Goal: Transaction & Acquisition: Purchase product/service

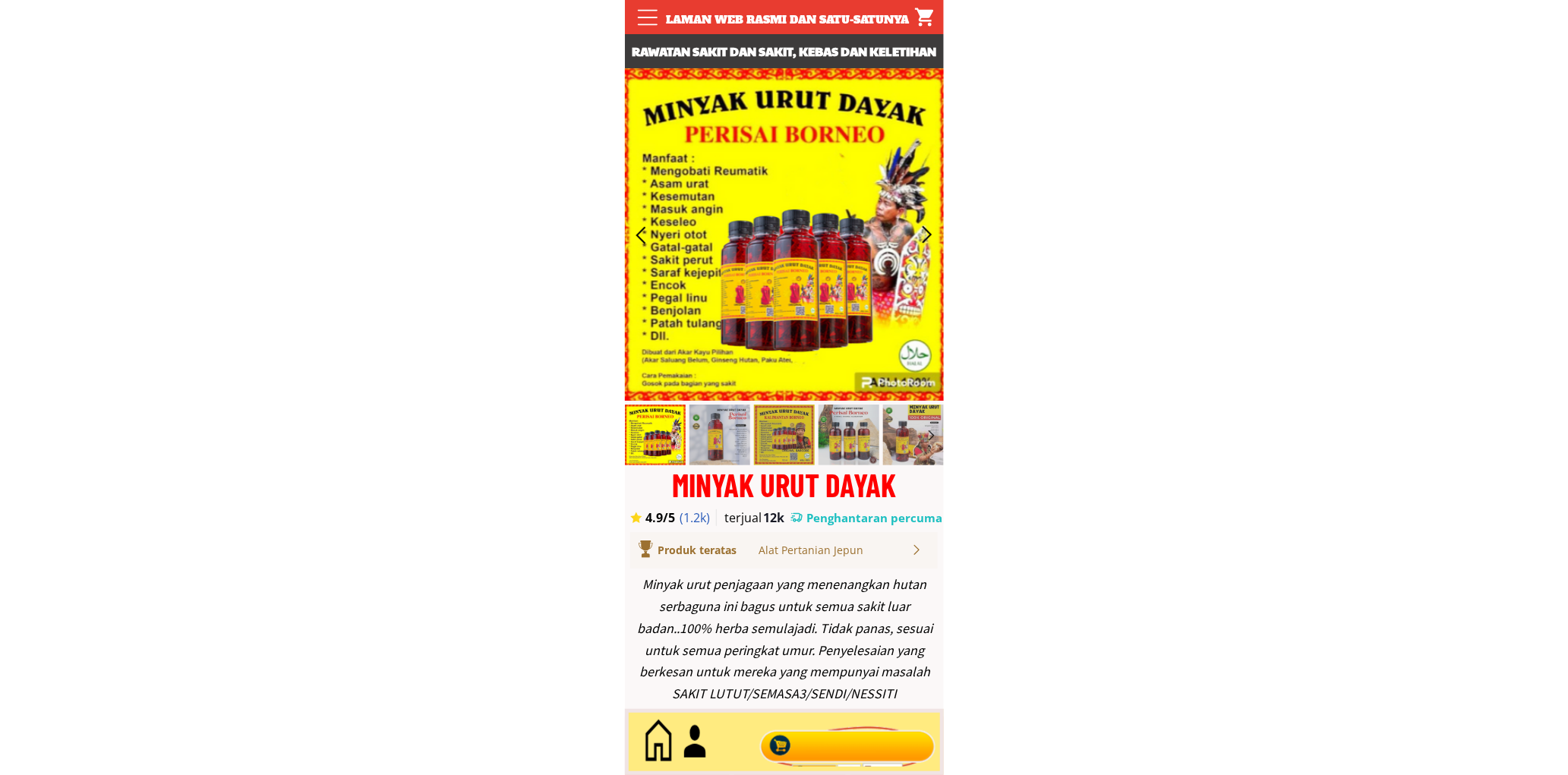
click at [884, 739] on div at bounding box center [847, 742] width 184 height 50
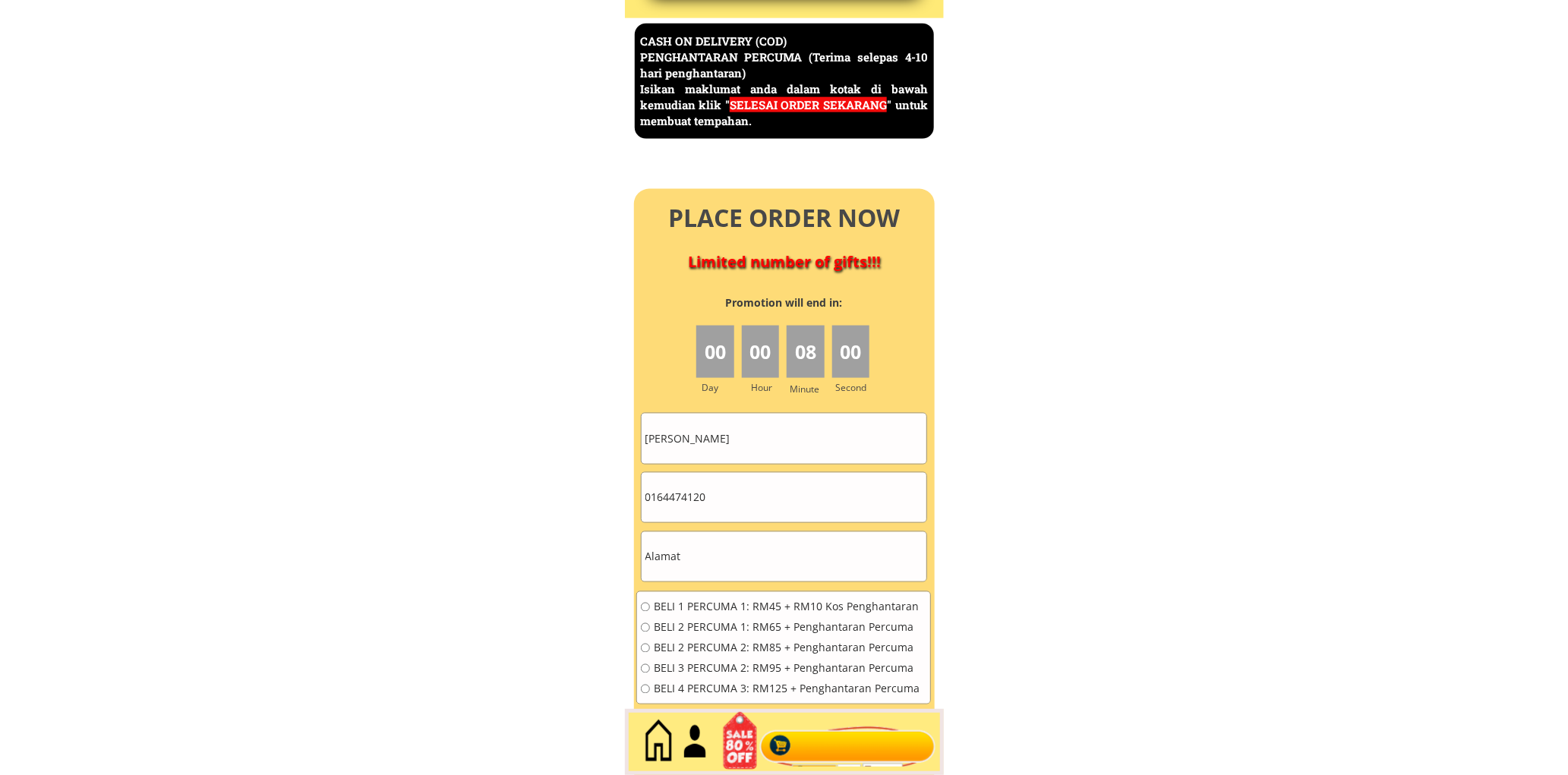
scroll to position [6586, 0]
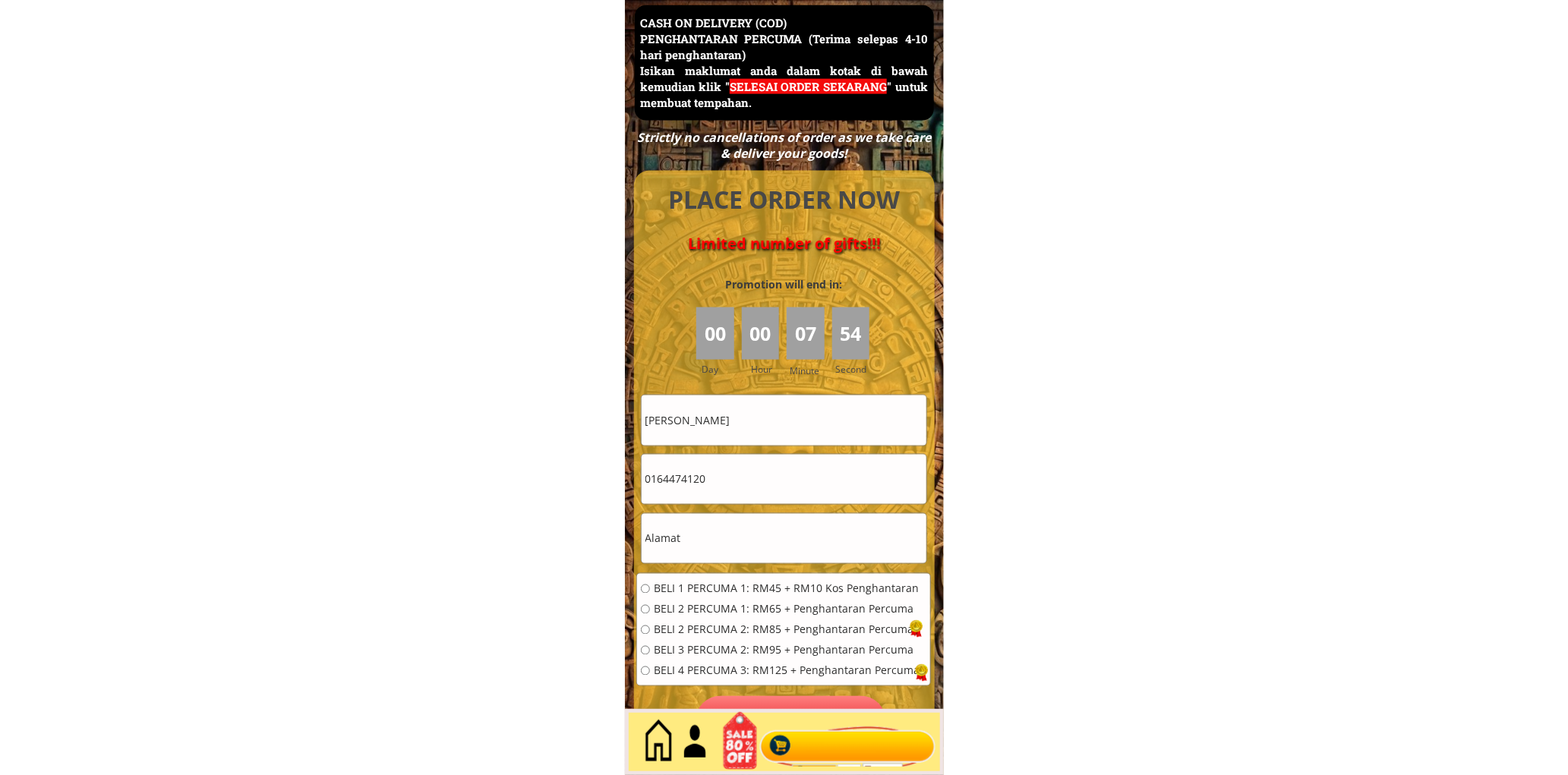
click at [737, 403] on input "Kamariah Hassan" at bounding box center [784, 420] width 285 height 49
paste input "Hussain Mian Mi"
type input "[PERSON_NAME]"
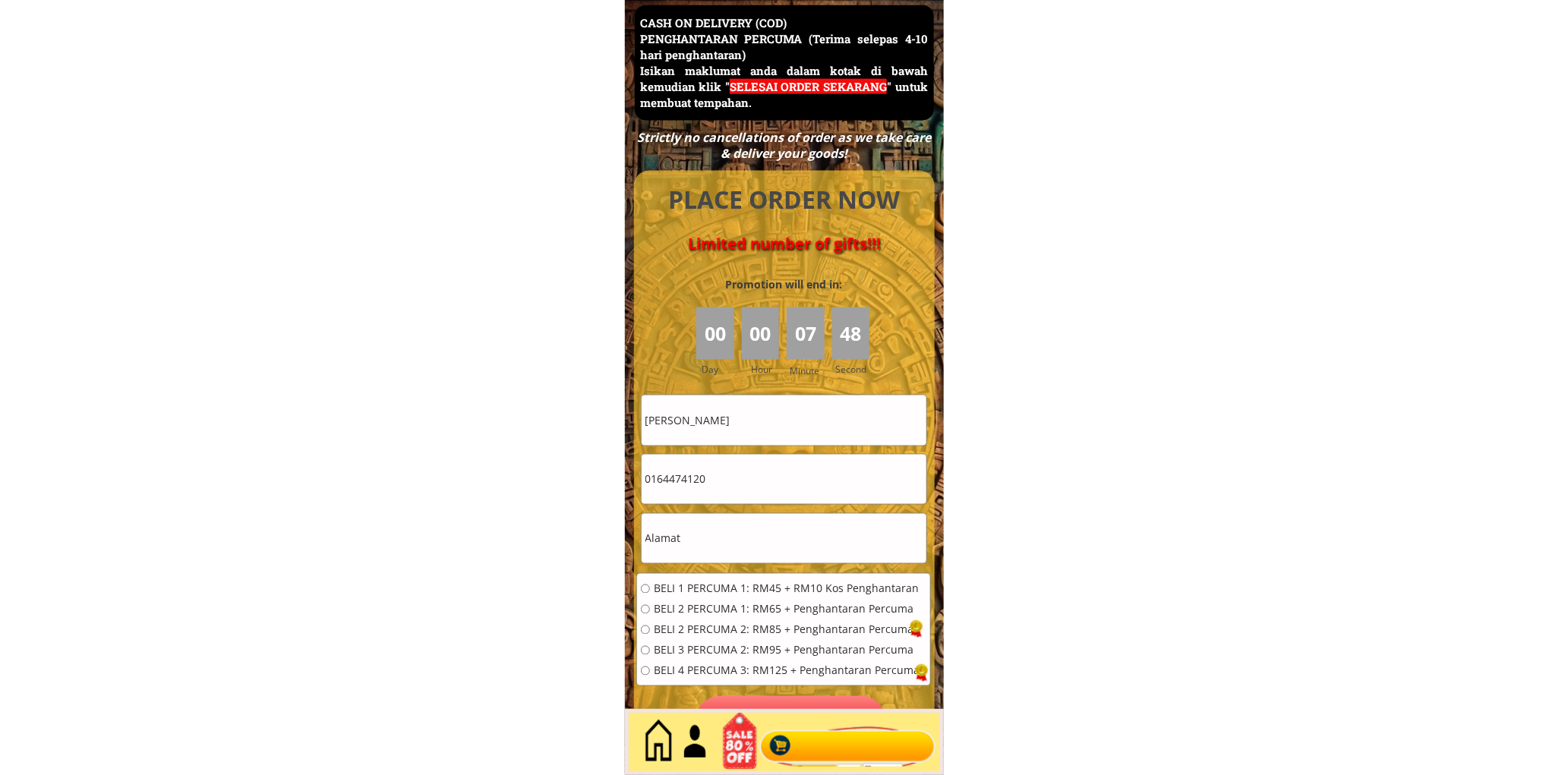
click at [724, 473] on input "0164474120" at bounding box center [784, 479] width 285 height 49
paste input "No 3 Jalan Platinum 7/45a"
type input "No 3 Jalan Platinum 7/45a"
click at [731, 538] on input "text" at bounding box center [784, 539] width 285 height 49
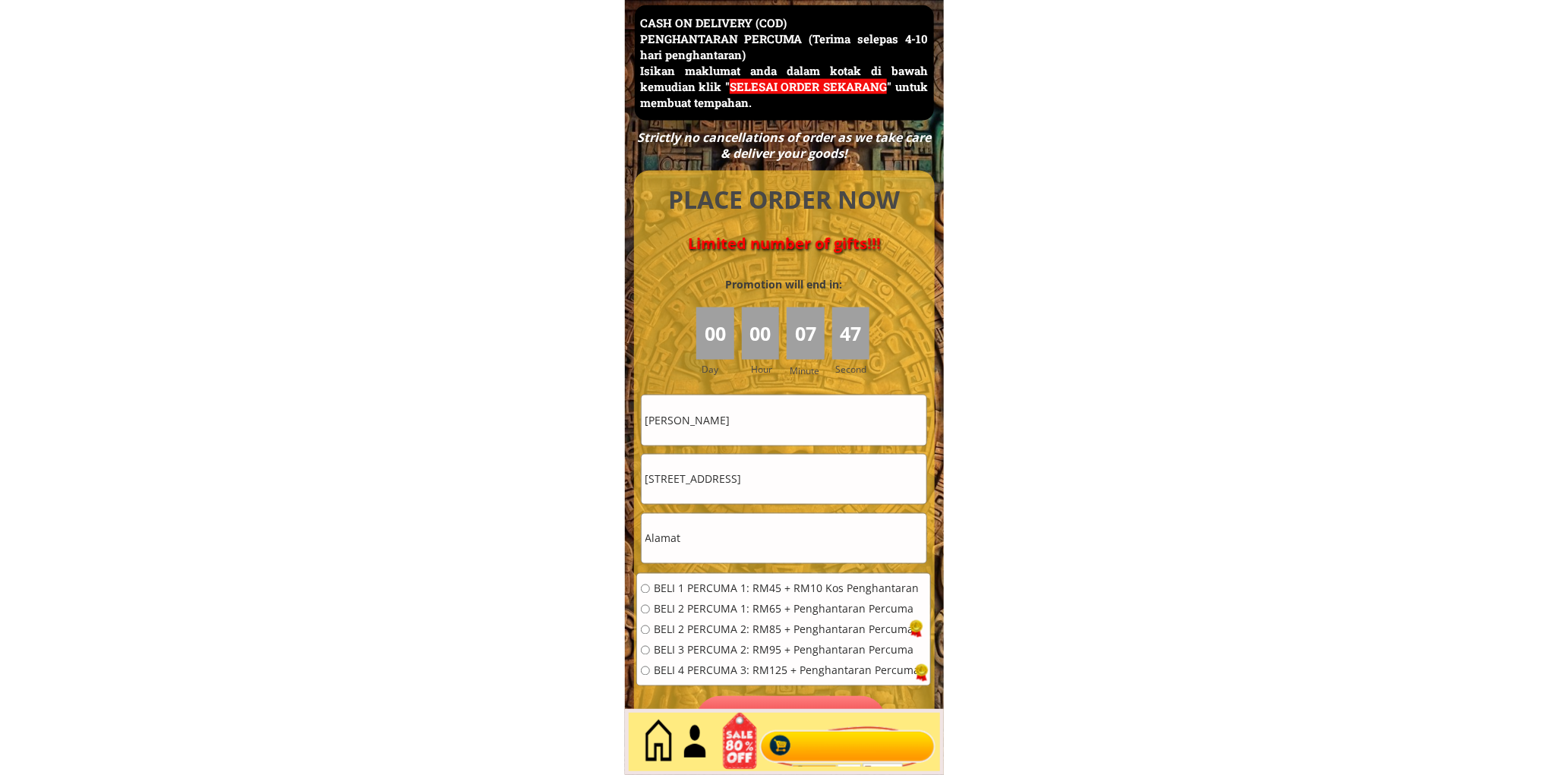
click at [731, 538] on input "text" at bounding box center [784, 539] width 285 height 49
paste input "No 3 Jalan Platinum 7/45a"
type input "No 3 Jalan Platinum 7/45a"
click at [806, 481] on input "No 3 Jalan Platinum 7/45a" at bounding box center [784, 479] width 285 height 49
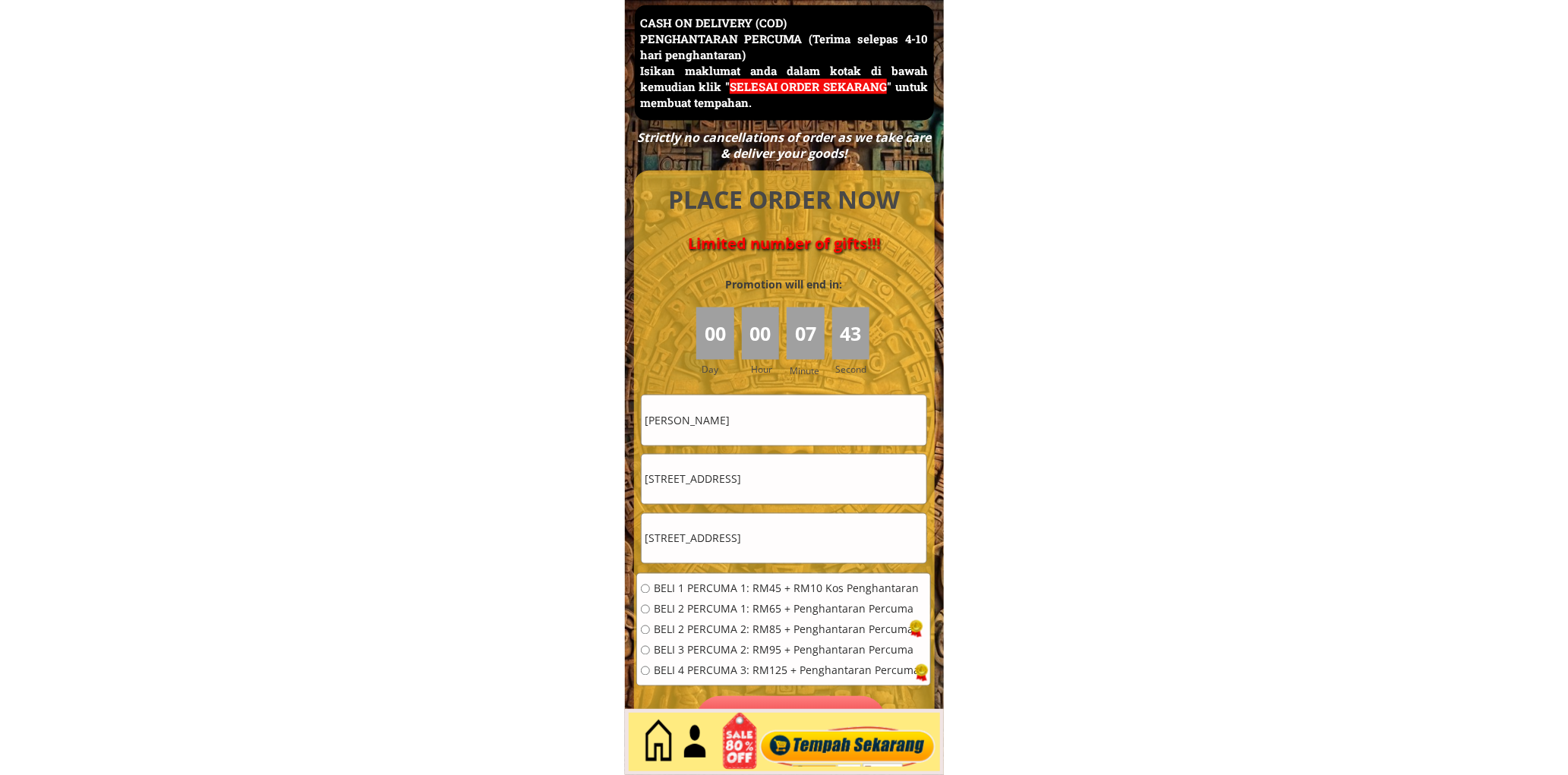
click at [806, 481] on input "No 3 Jalan Platinum 7/45a" at bounding box center [784, 479] width 285 height 49
paste input "017 8889688"
click at [667, 481] on input "017 8889688" at bounding box center [784, 479] width 285 height 49
type input "0178889688"
click at [695, 584] on span "BELI 1 PERCUMA 1: RM45 + RM10 Kos Penghantaran" at bounding box center [787, 588] width 266 height 10
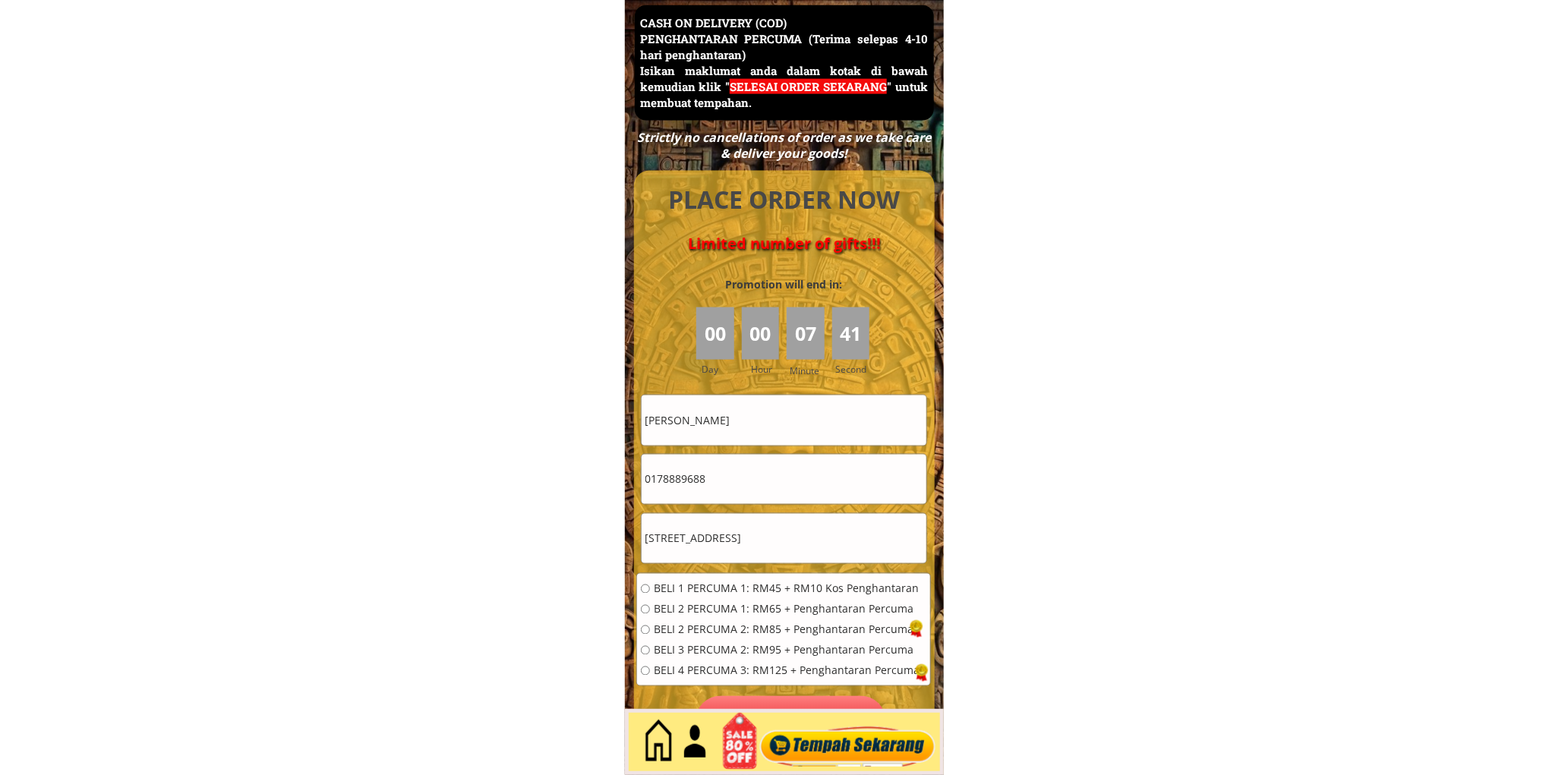
radio input "true"
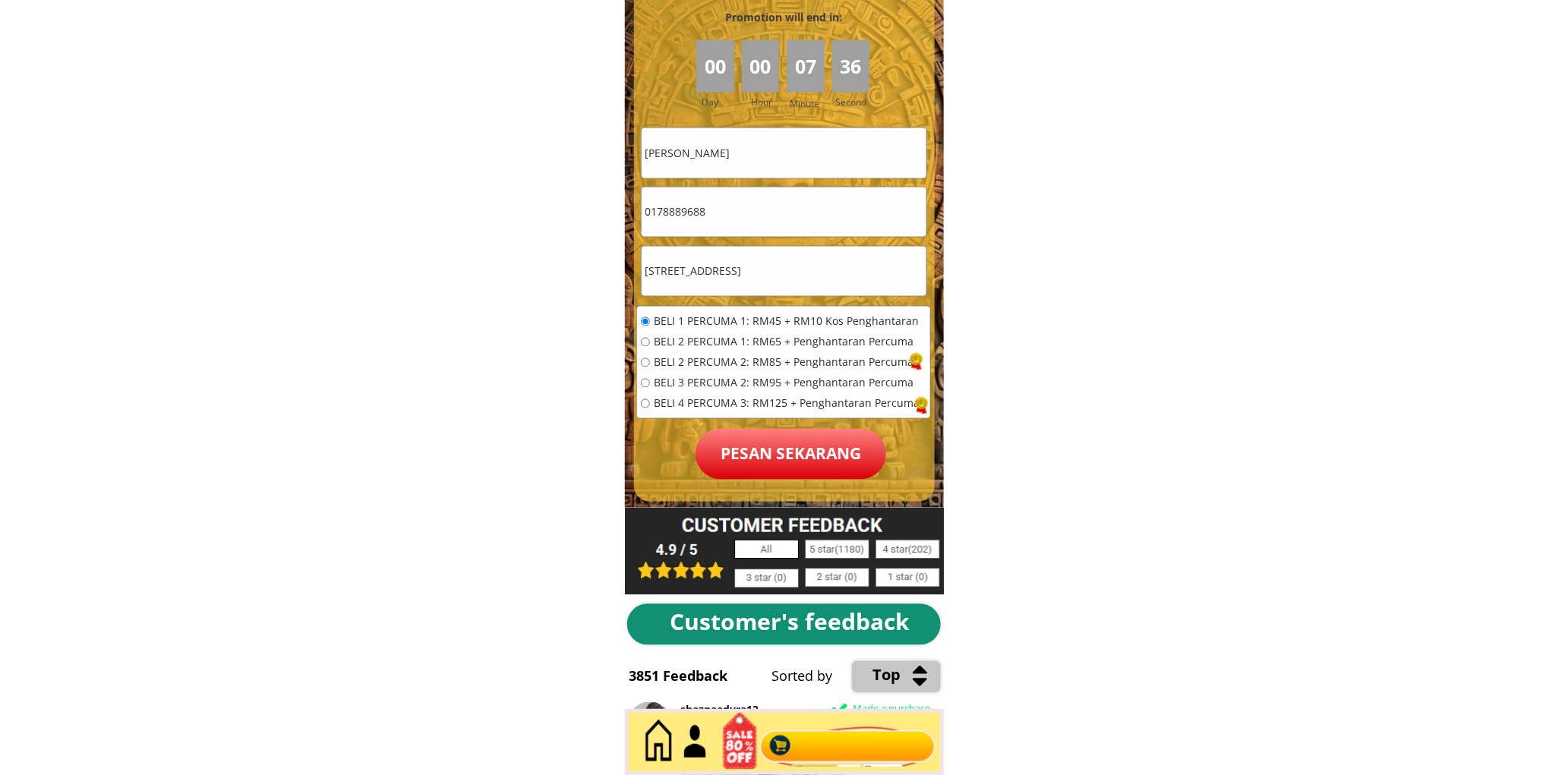
scroll to position [6867, 0]
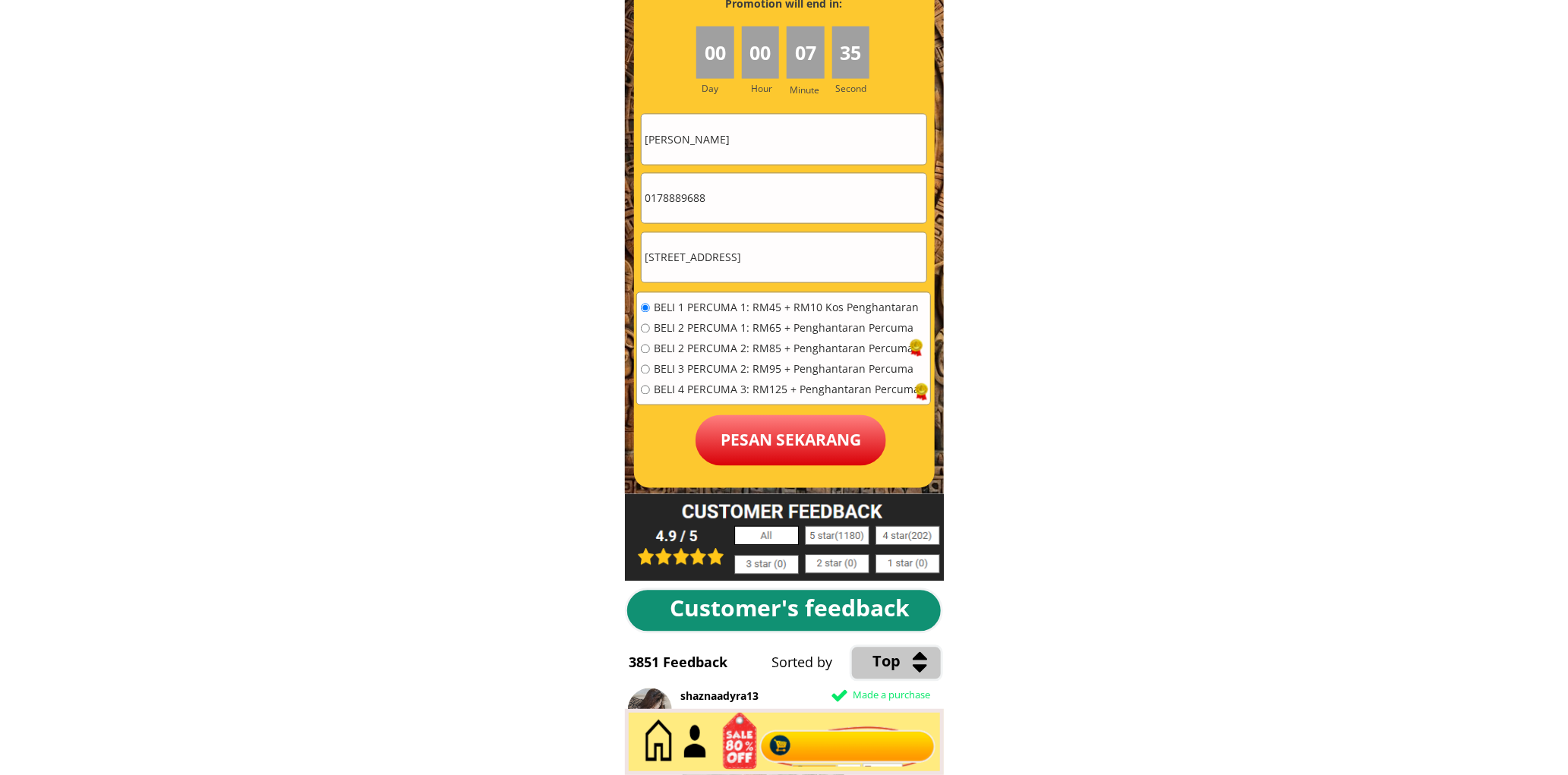
click at [787, 469] on div at bounding box center [785, 189] width 301 height 598
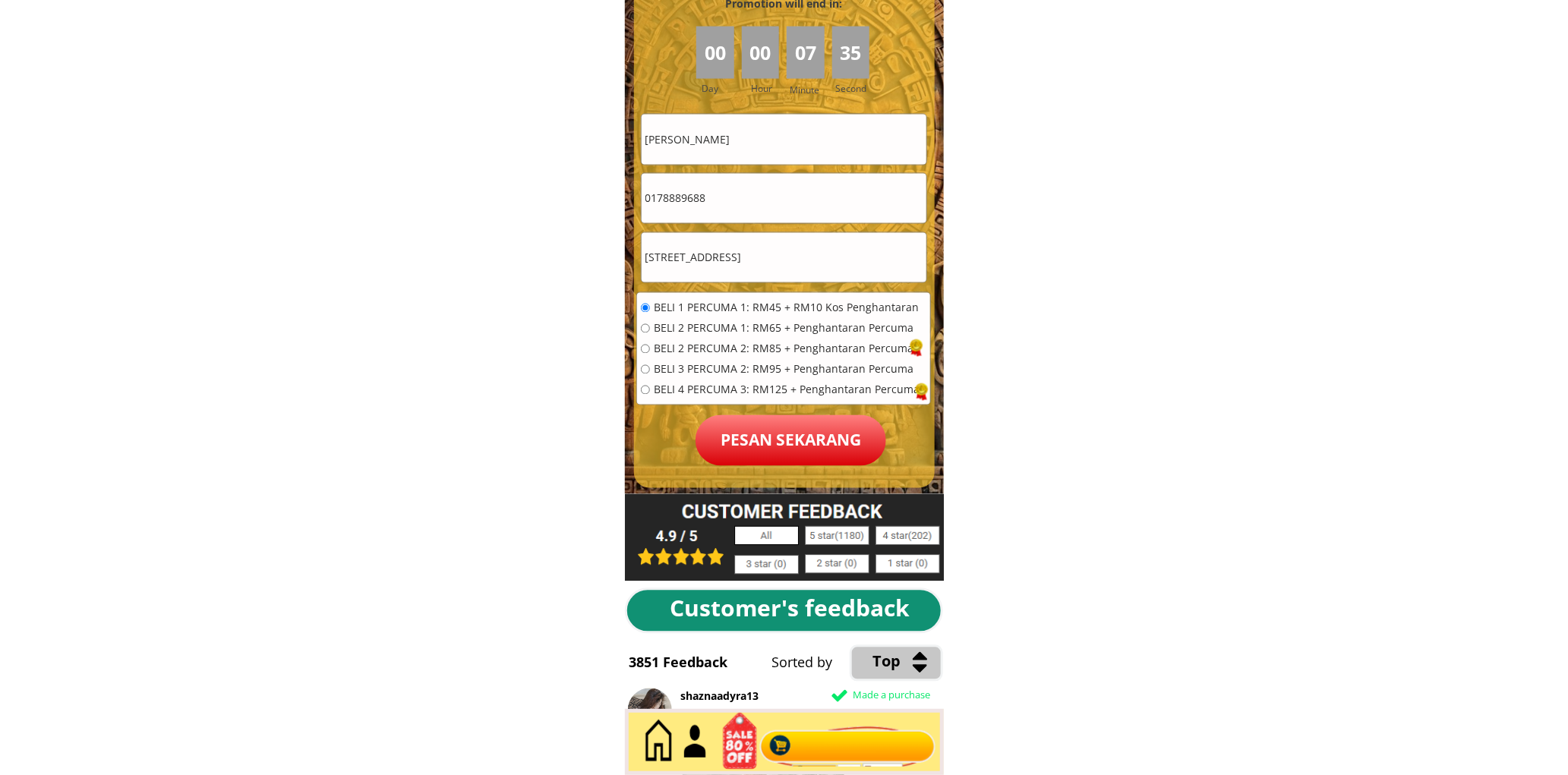
click at [790, 453] on p "Pesan sekarang" at bounding box center [790, 440] width 191 height 51
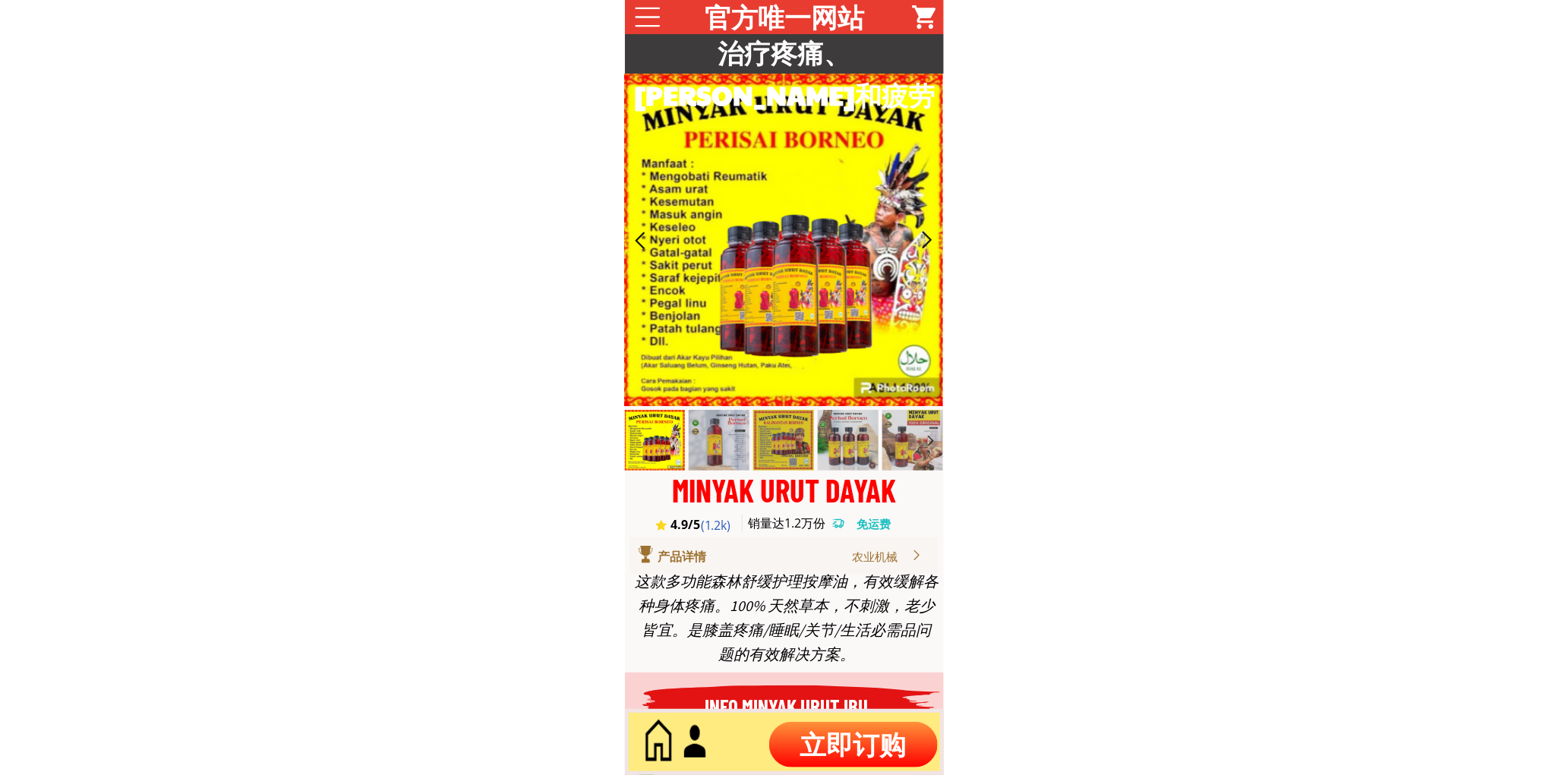
click at [842, 738] on p "立即订购" at bounding box center [853, 745] width 169 height 46
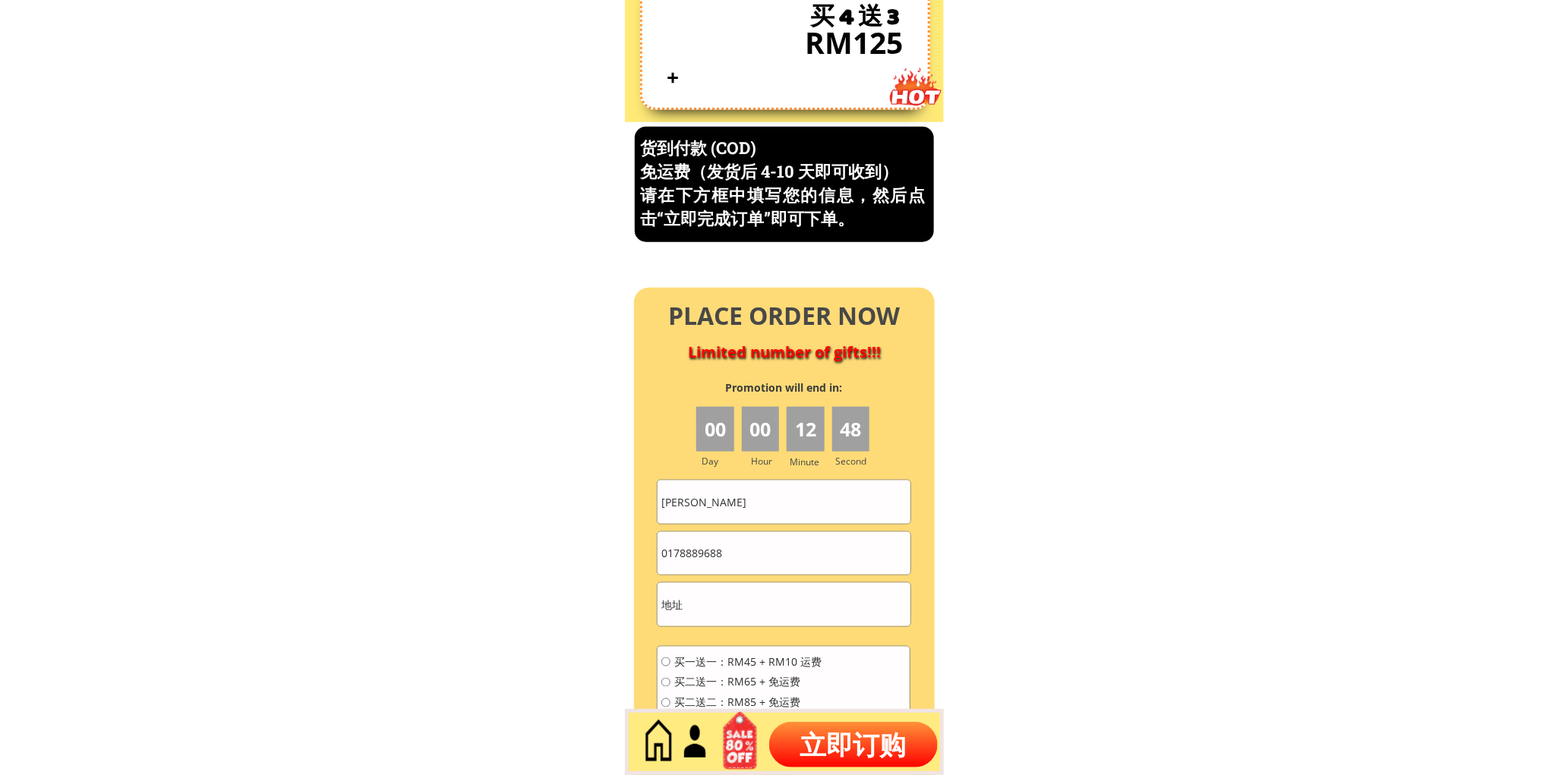
scroll to position [6493, 0]
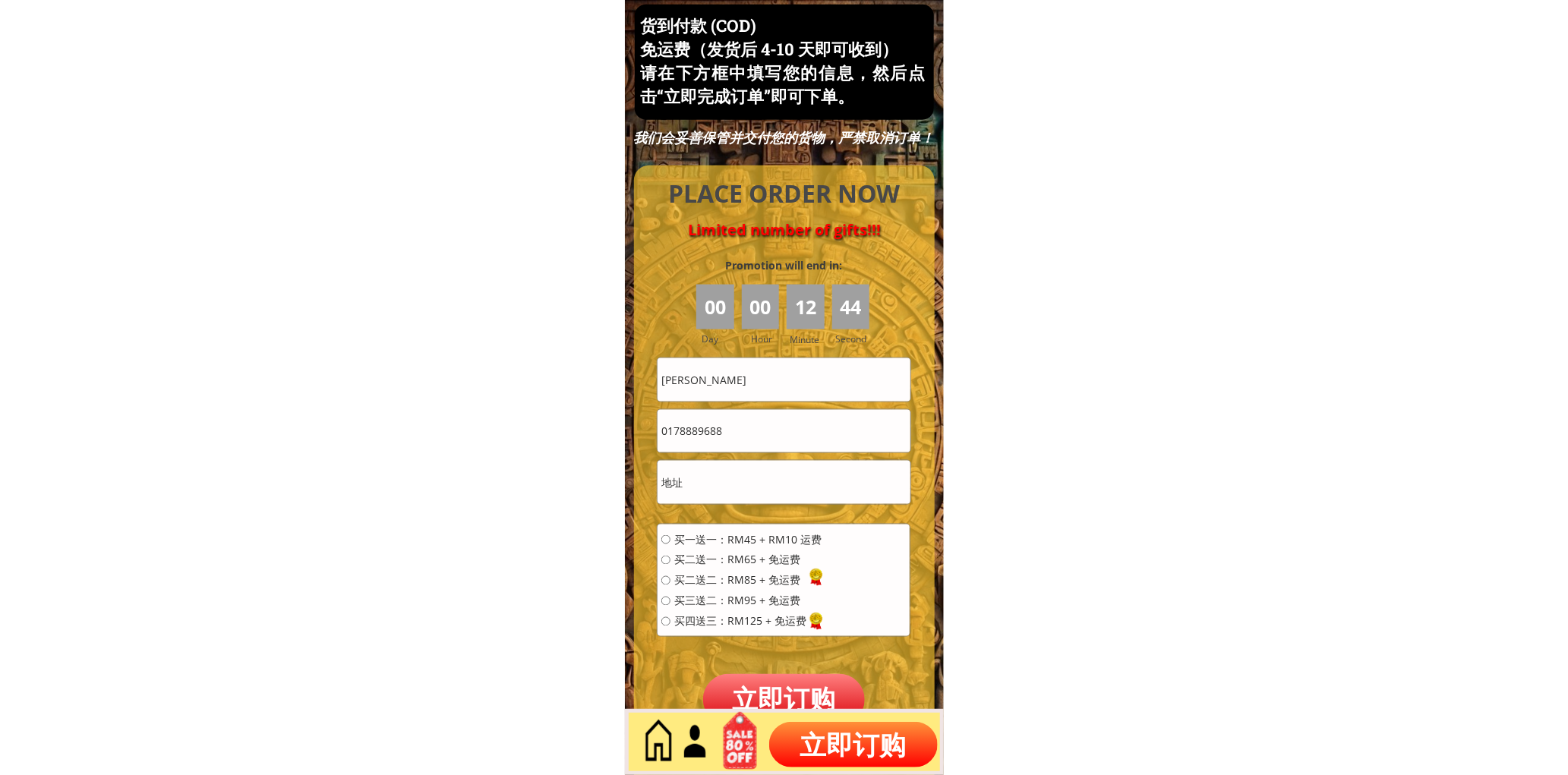
click at [748, 380] on input "[PERSON_NAME]" at bounding box center [783, 380] width 252 height 43
paste input "ow Weng Choo"
type input "How [PERSON_NAME]"
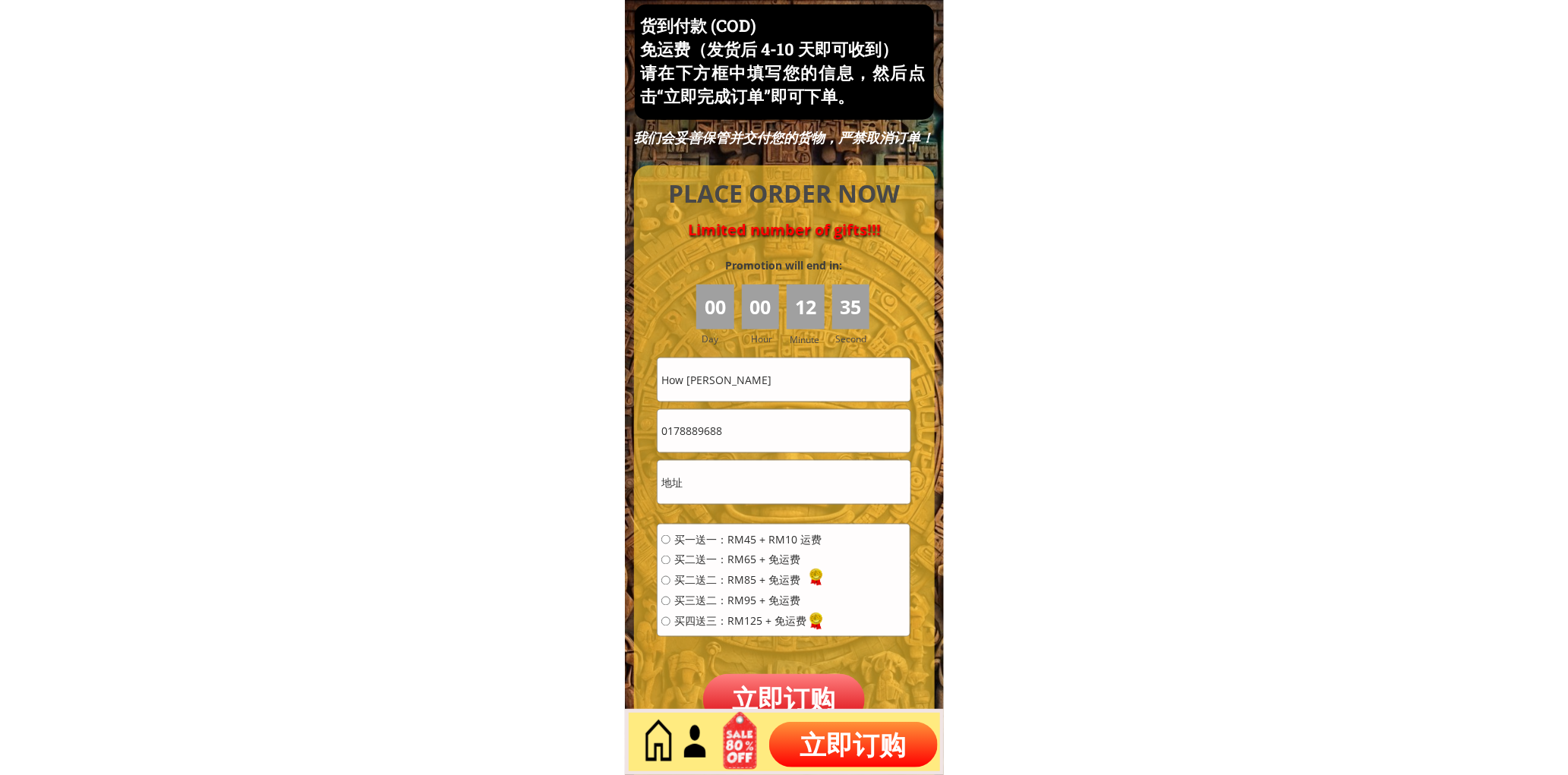
click at [769, 424] on input "0178889688" at bounding box center [783, 431] width 252 height 43
paste input "-4233746"
click at [679, 429] on input "017-4233746" at bounding box center [783, 431] width 252 height 43
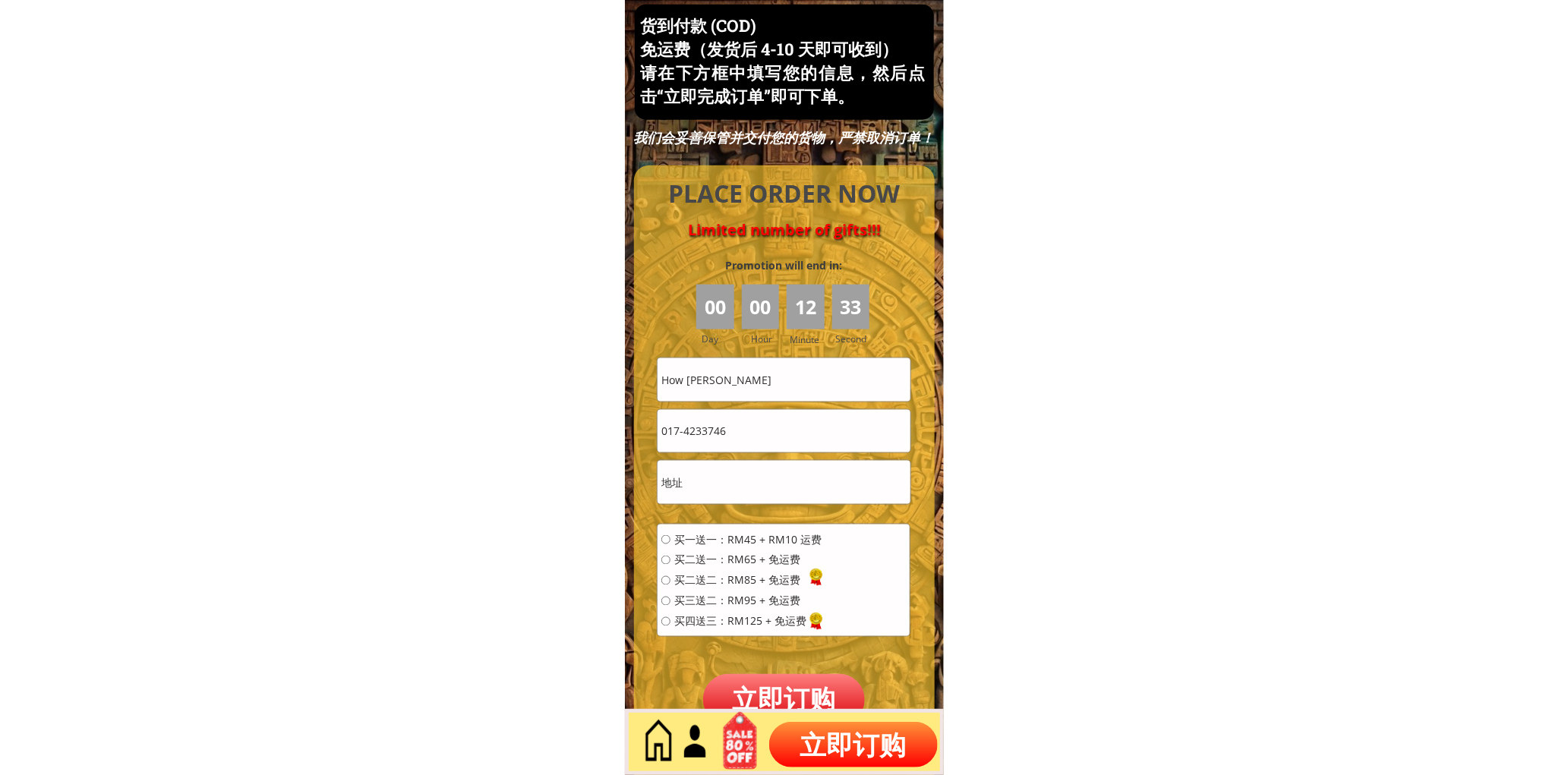
click at [686, 434] on input "017-4233746" at bounding box center [783, 431] width 252 height 43
type input "0174233746"
click at [682, 458] on form "买一送一：RM45 + RM10 运费 买二送一：RM65 + 免运费 买二送二：RM85 + 免运费 买三送二：RM95 + 免运费 买四送三：RM125 …" at bounding box center [783, 541] width 254 height 368
click at [697, 467] on input "text" at bounding box center [783, 482] width 252 height 43
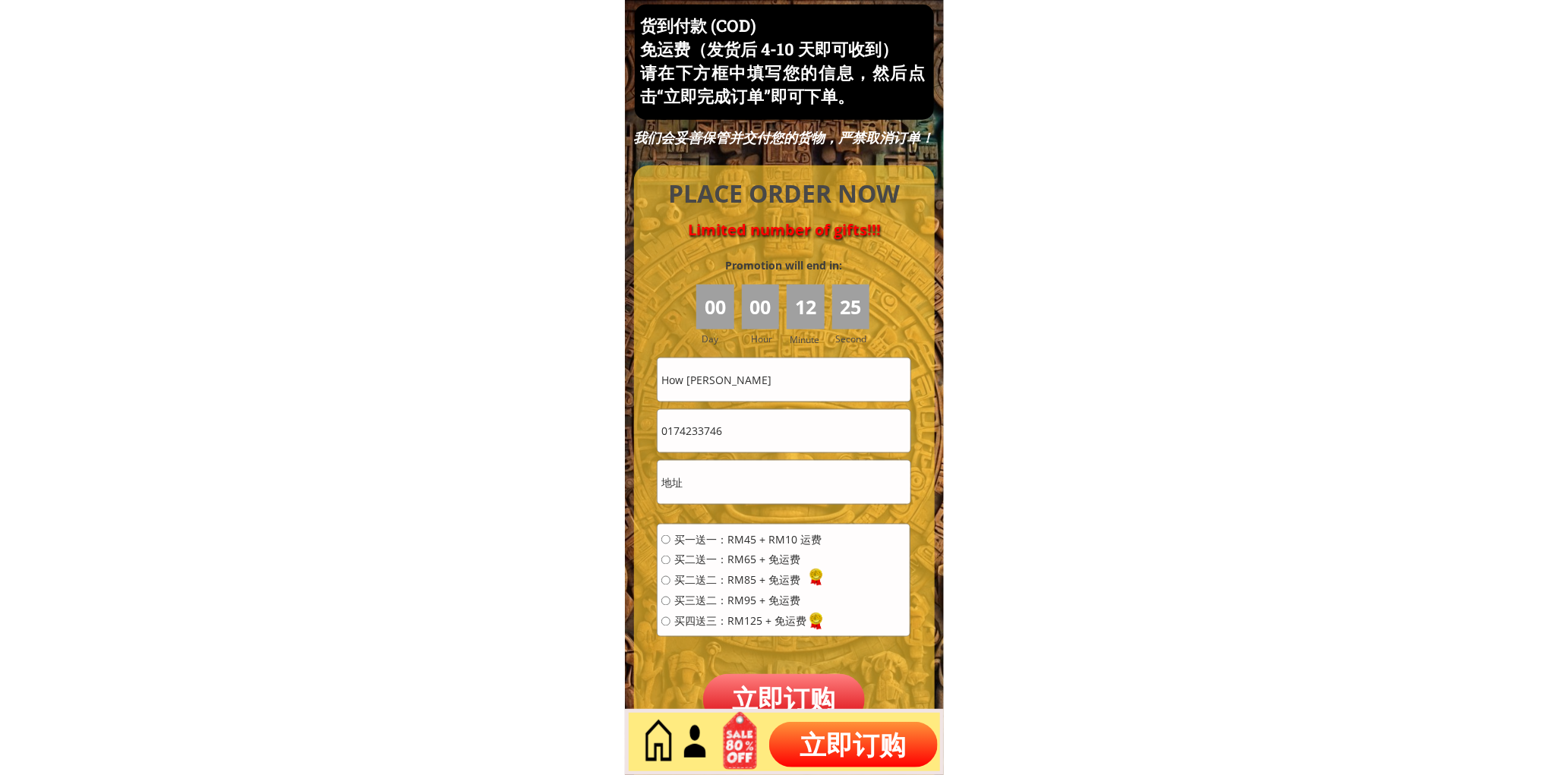
paste input "[STREET_ADDRESS]"
type input "[STREET_ADDRESS]"
click at [705, 572] on div "买一送一：RM45 + RM10 运费 买二送一：RM65 + 免运费 买二送二：RM85 + 免运费 买三送二：RM95 + 免运费 买四送三：RM125 …" at bounding box center [741, 586] width 161 height 103
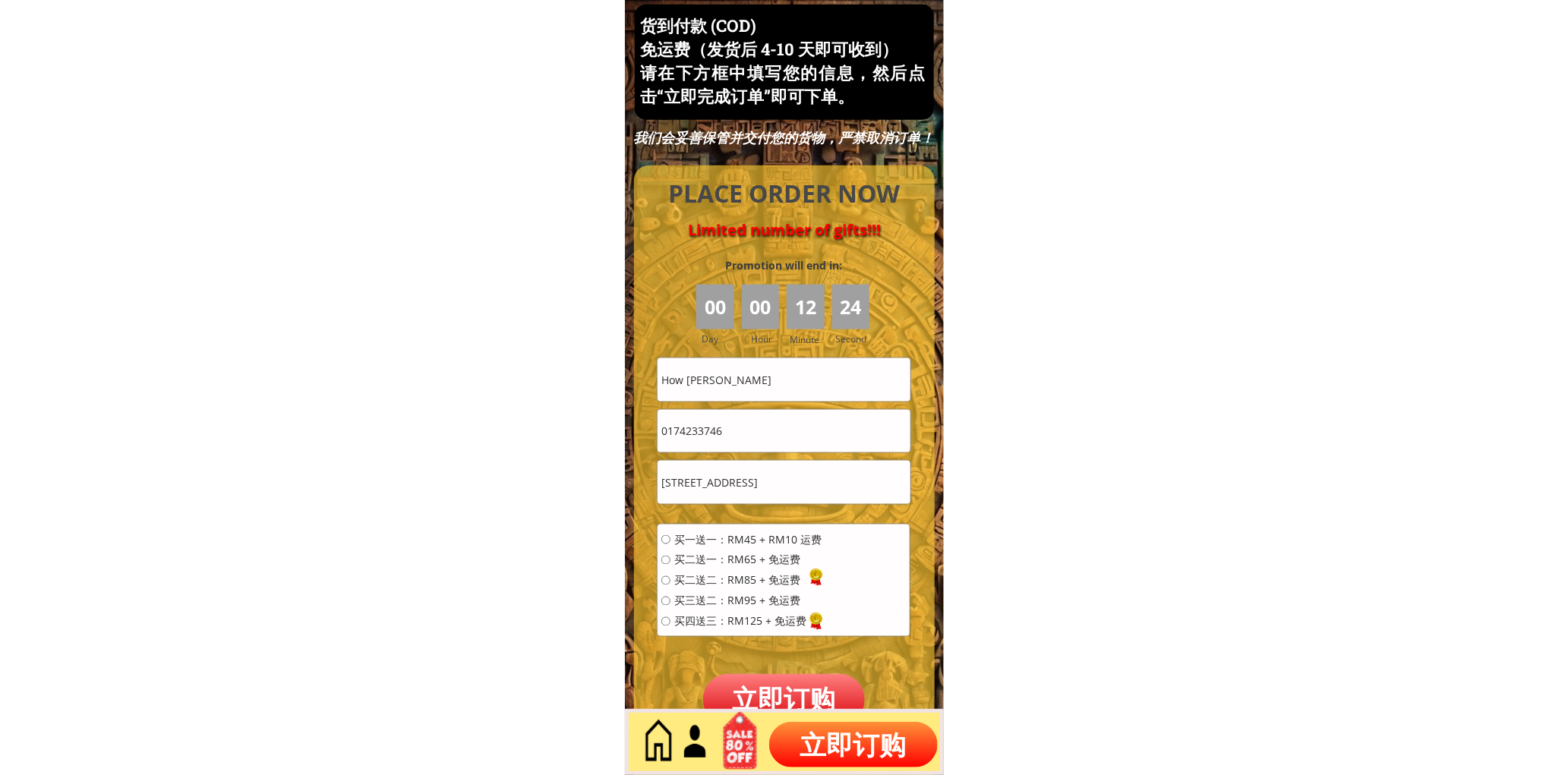
click at [706, 576] on span "买二送二：RM85 + 免运费" at bounding box center [748, 580] width 147 height 10
radio input "true"
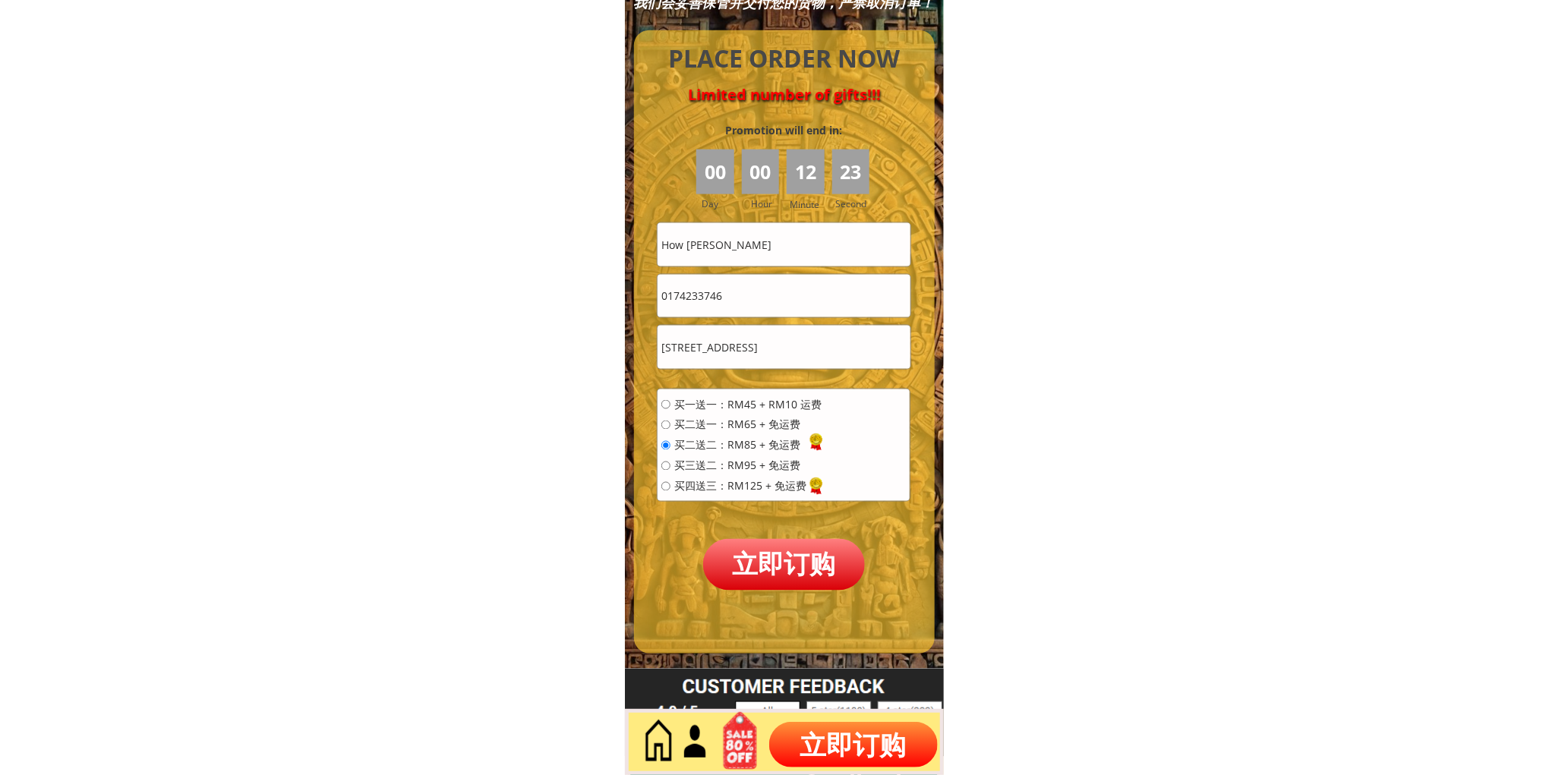
scroll to position [6633, 0]
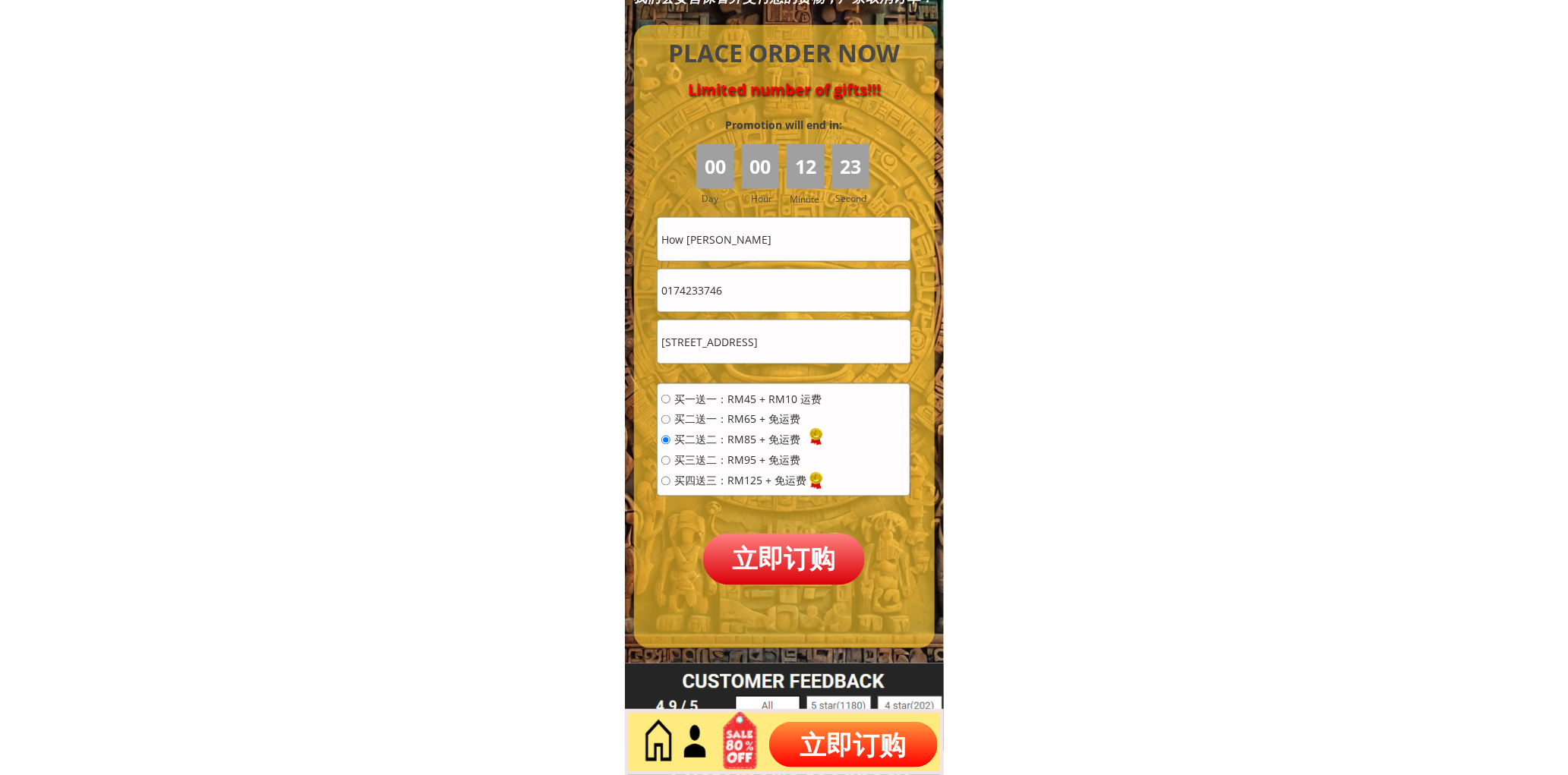
click at [759, 553] on p "立即订购" at bounding box center [784, 559] width 162 height 51
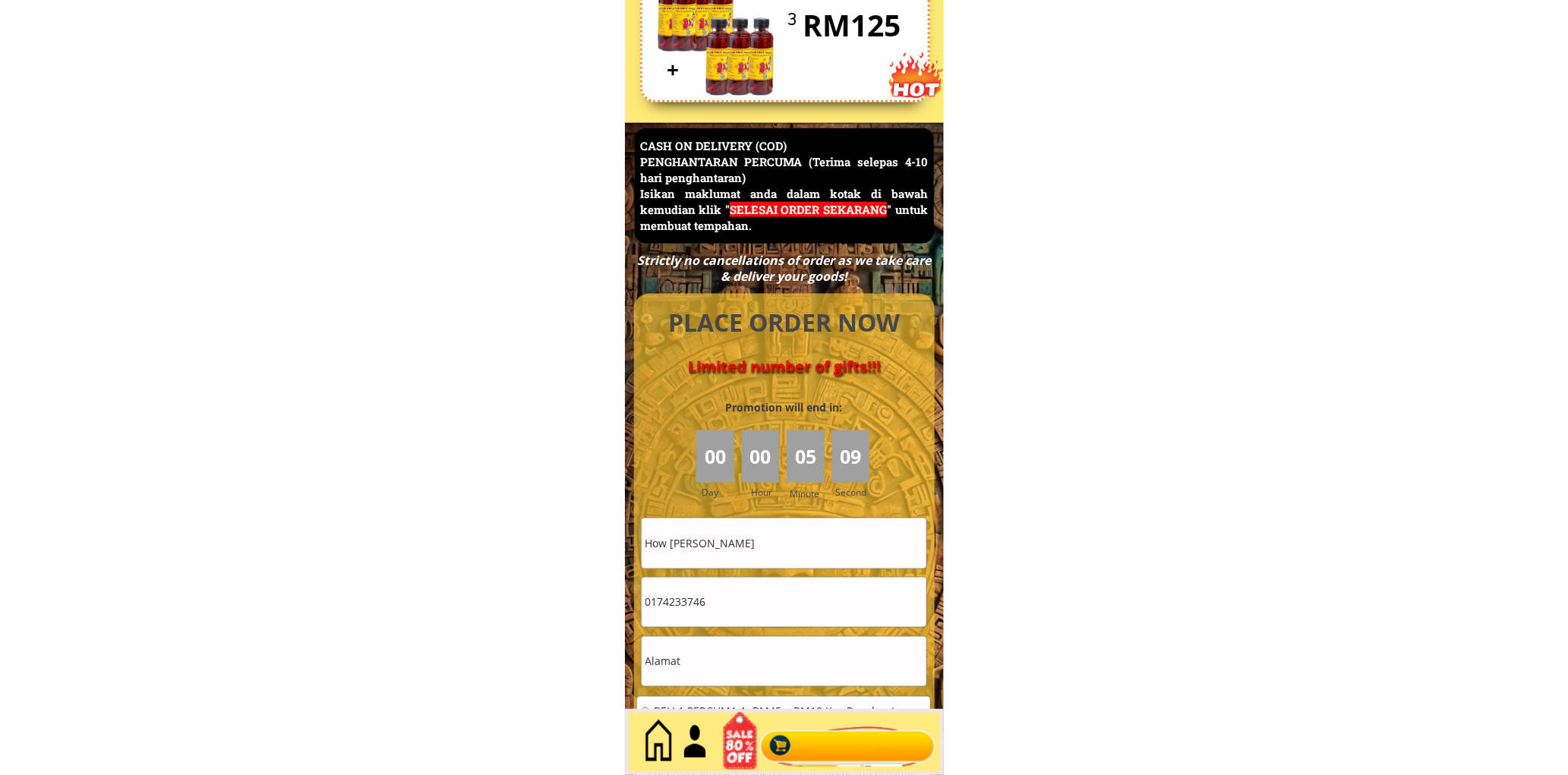
scroll to position [6586, 0]
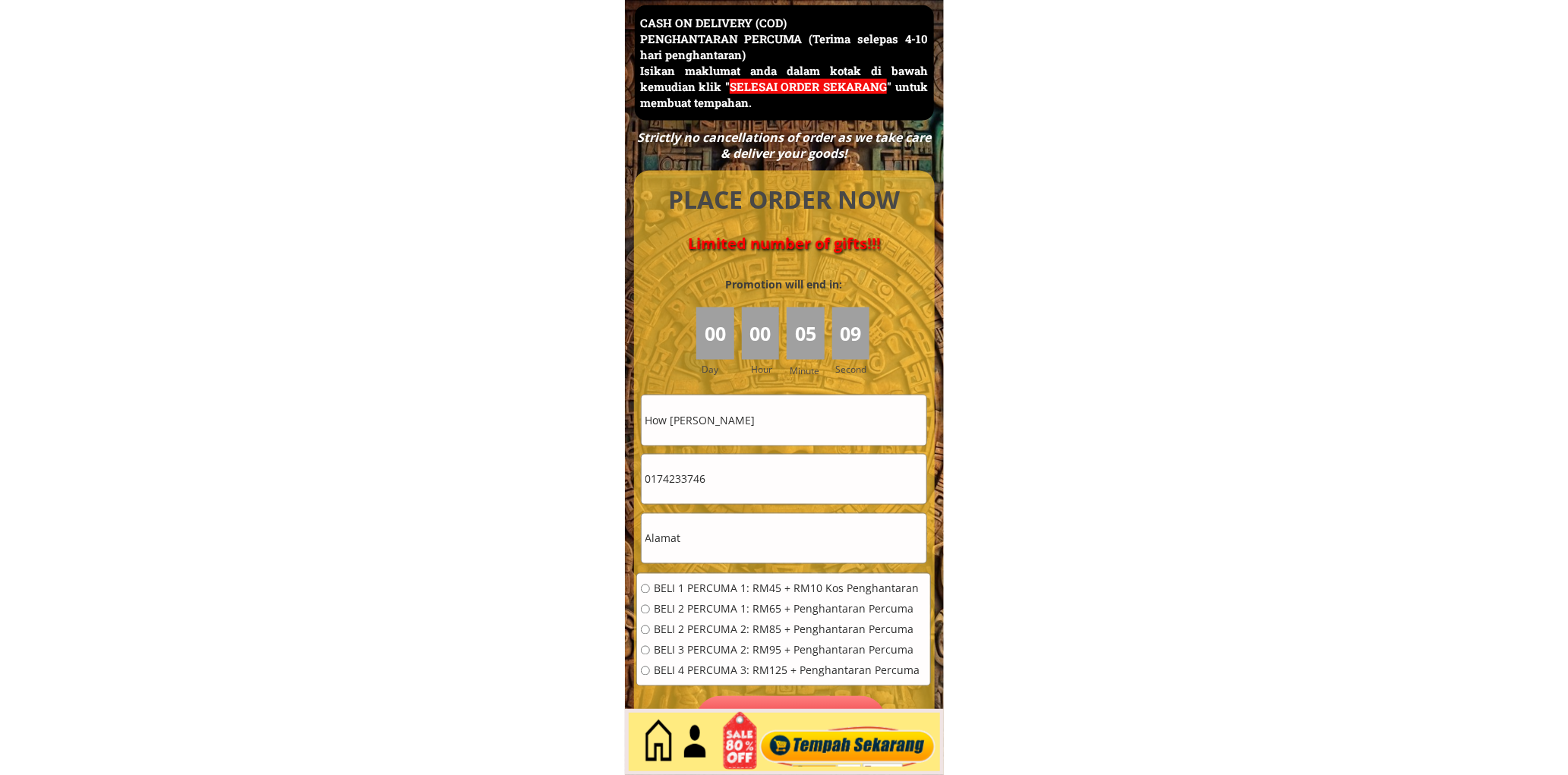
click at [758, 488] on input "0174233746" at bounding box center [784, 479] width 285 height 49
paste input "27198598"
type input "0127198598"
click at [772, 399] on input "How [PERSON_NAME]" at bounding box center [784, 420] width 285 height 49
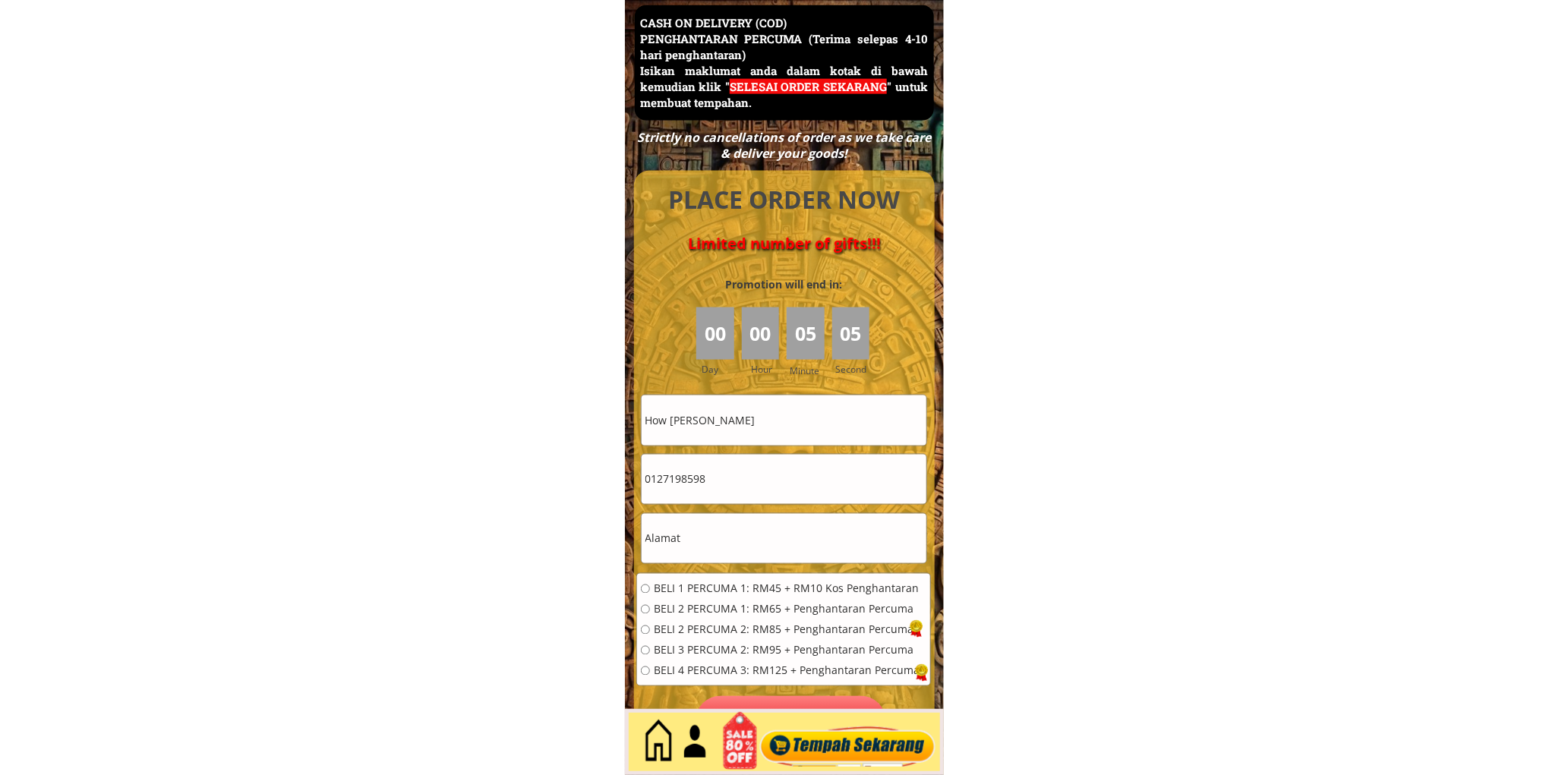
click at [772, 399] on input "How [PERSON_NAME]" at bounding box center [784, 420] width 285 height 49
paste input "Talib bin lbrahim"
type input "Talib bin lbrahim"
click at [723, 541] on input "text" at bounding box center [784, 539] width 285 height 49
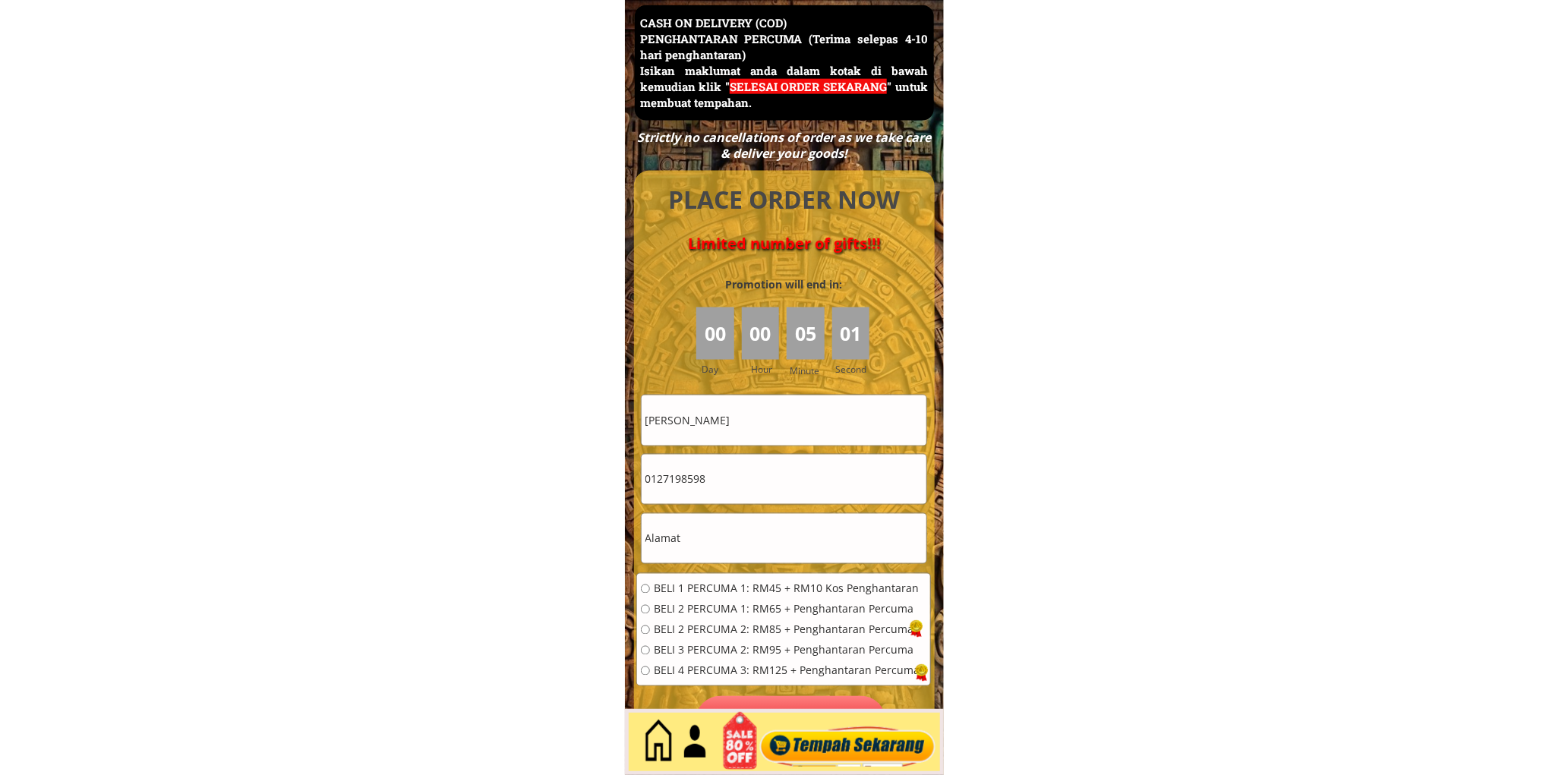
paste input "Blok 1"
type input "Blok 1"
click at [707, 584] on span "BELI 1 PERCUMA 1: RM45 + RM10 Kos Penghantaran" at bounding box center [787, 588] width 266 height 10
radio input "true"
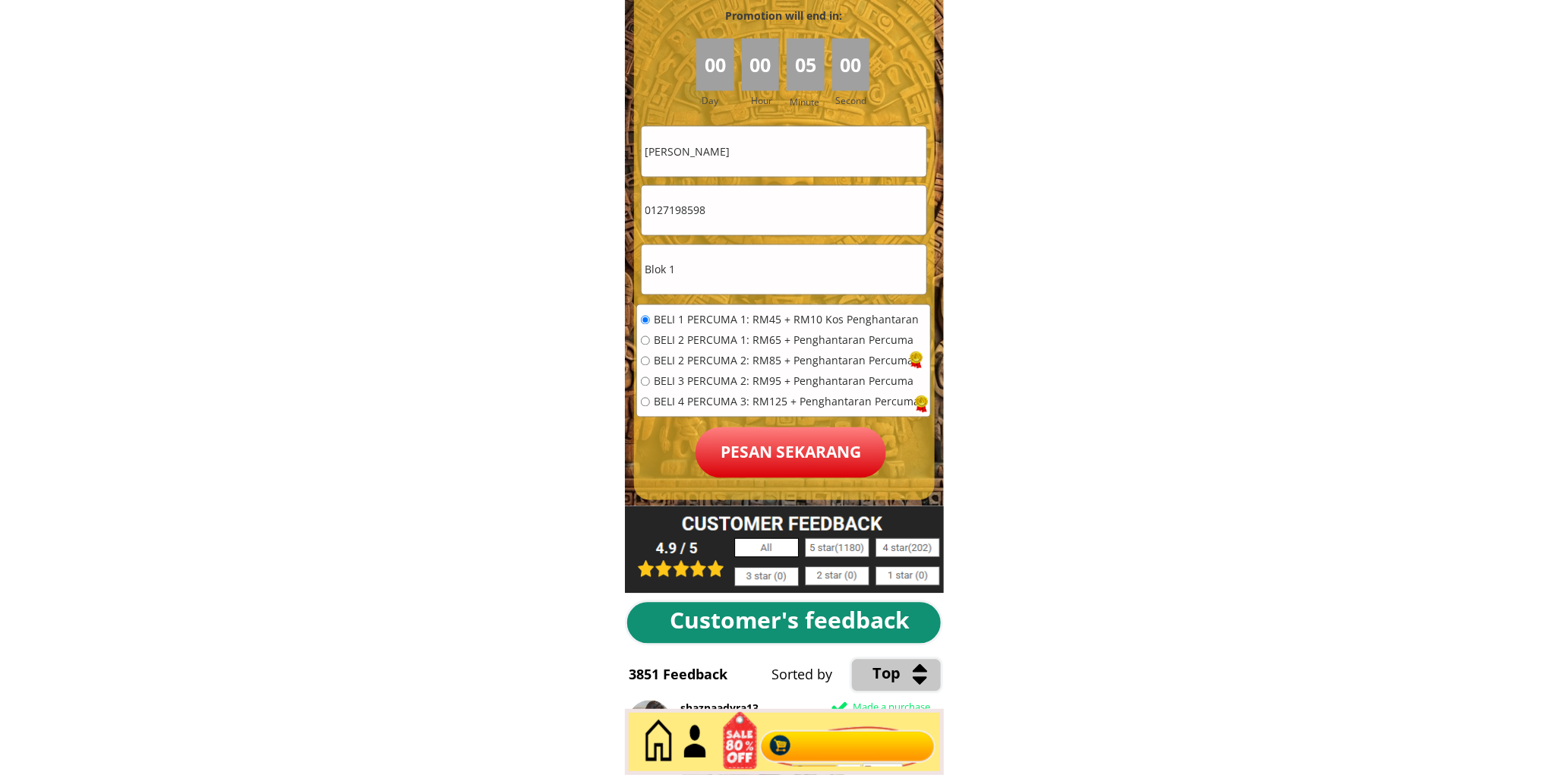
scroll to position [6867, 0]
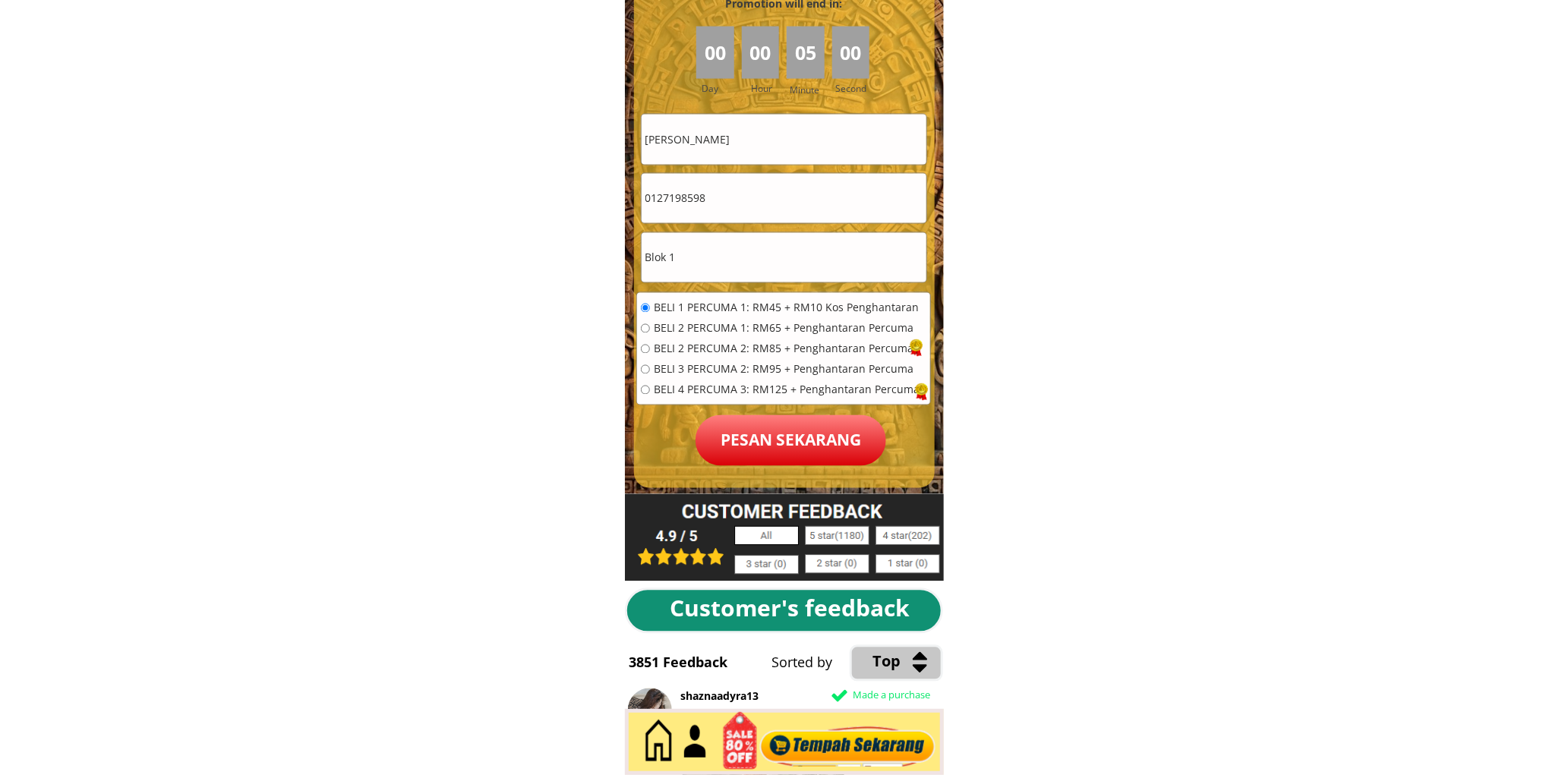
click at [772, 462] on p "Pesan sekarang" at bounding box center [790, 440] width 191 height 51
